Goal: Task Accomplishment & Management: Manage account settings

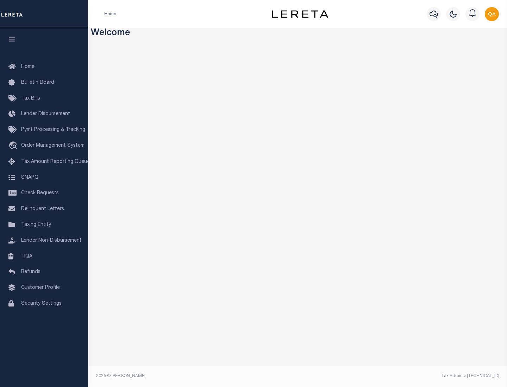
click at [44, 193] on span "Check Requests" at bounding box center [40, 193] width 38 height 5
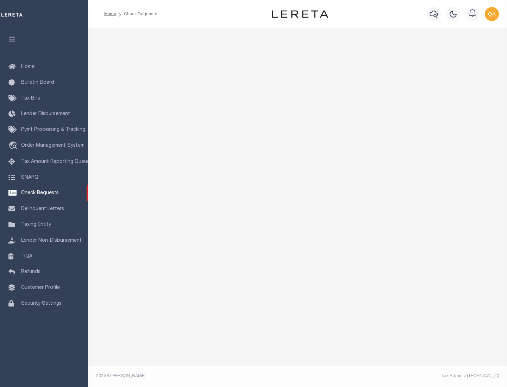
select select "50"
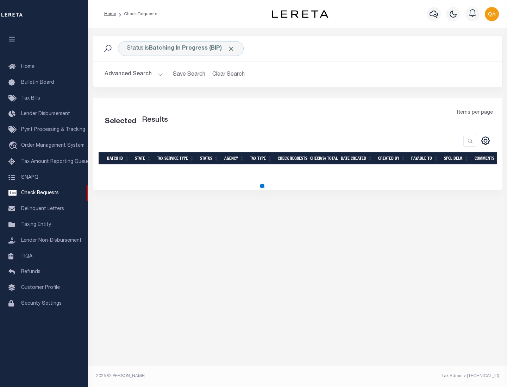
select select "50"
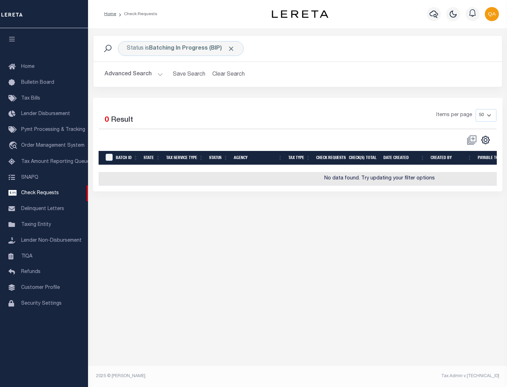
click at [231, 49] on span "Click to Remove" at bounding box center [231, 48] width 7 height 7
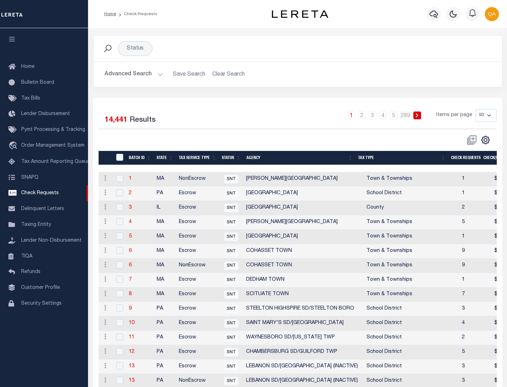
scroll to position [340, 0]
